Goal: Communication & Community: Answer question/provide support

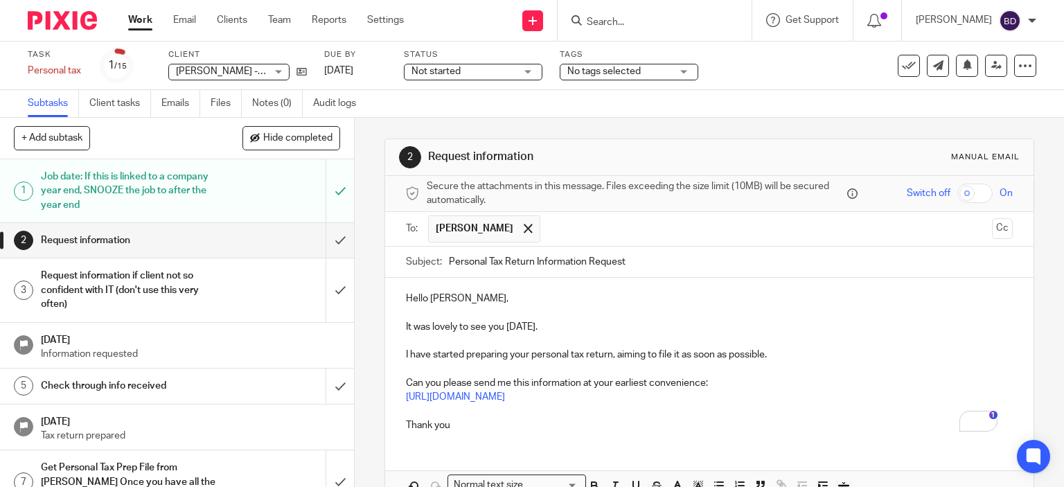
click at [651, 26] on input "Search" at bounding box center [648, 23] width 125 height 12
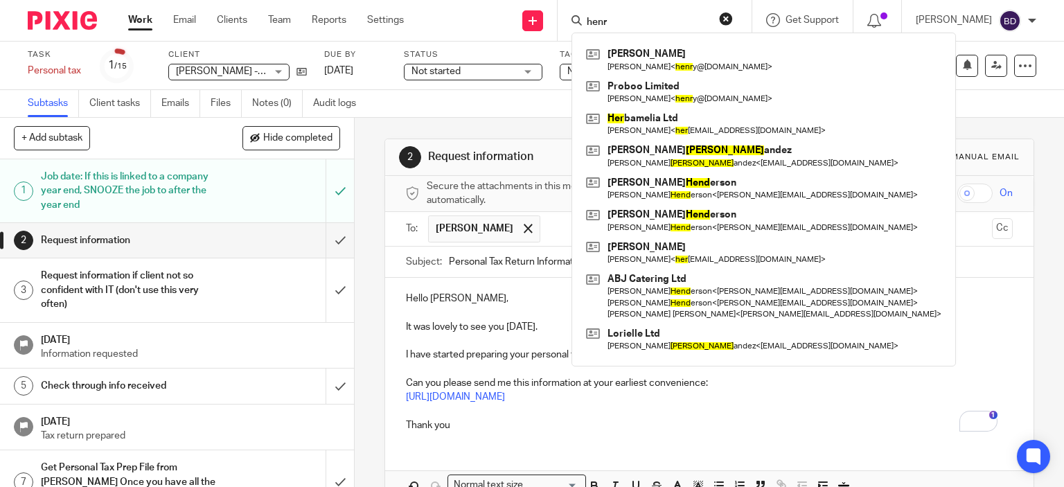
type input "henr"
click at [517, 301] on p "Hello [PERSON_NAME]," at bounding box center [710, 299] width 608 height 14
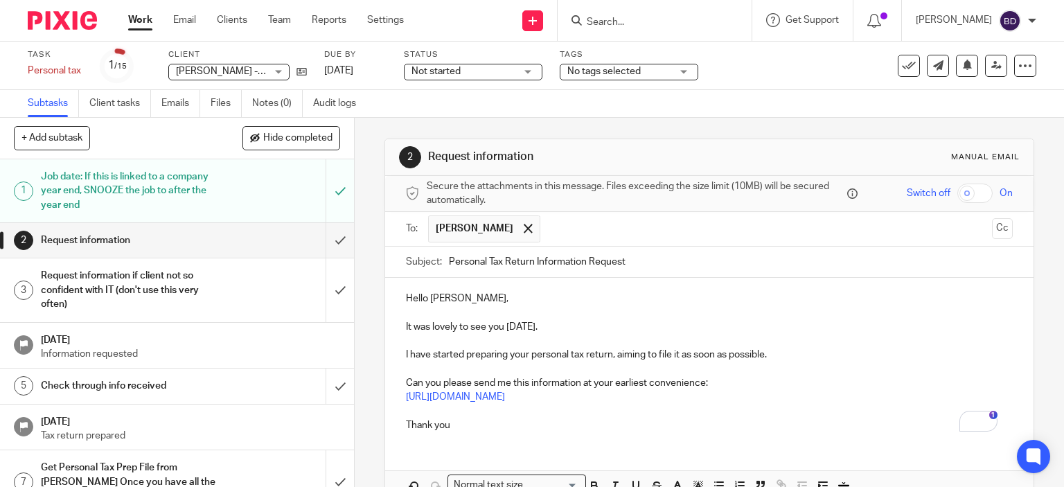
click at [486, 423] on p "Thank you" at bounding box center [710, 426] width 608 height 14
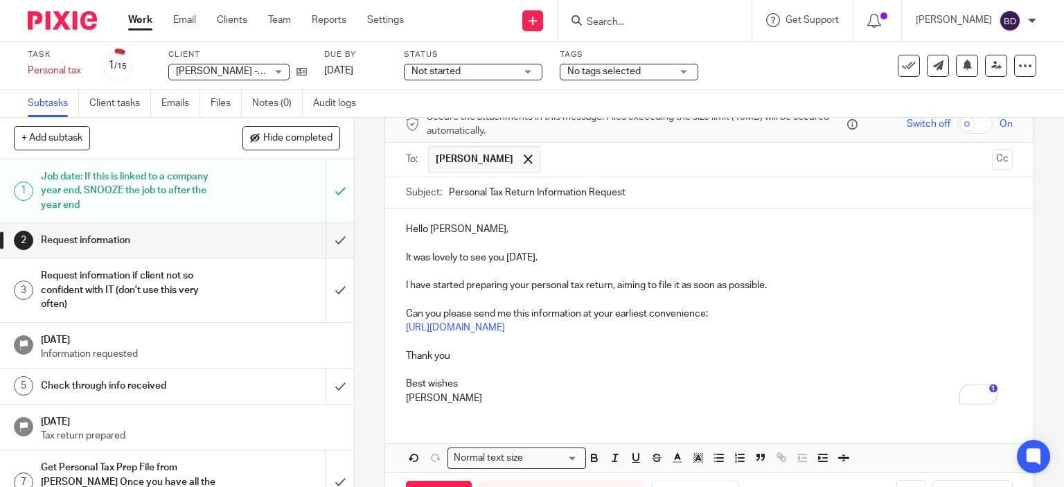
scroll to position [119, 0]
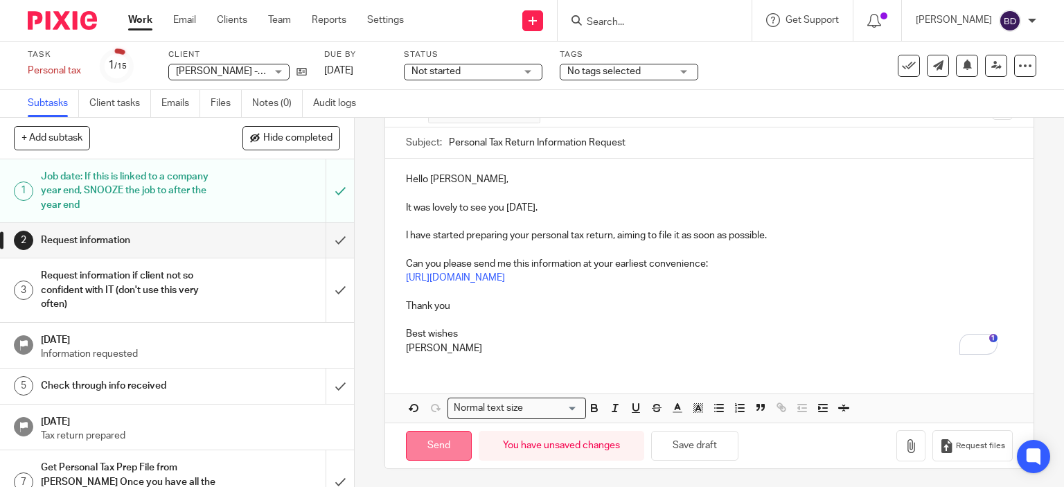
click at [437, 448] on input "Send" at bounding box center [439, 446] width 66 height 30
type input "Sent"
